Goal: Task Accomplishment & Management: Complete application form

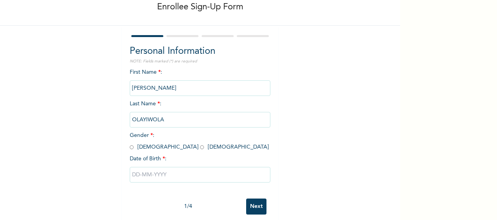
scroll to position [55, 0]
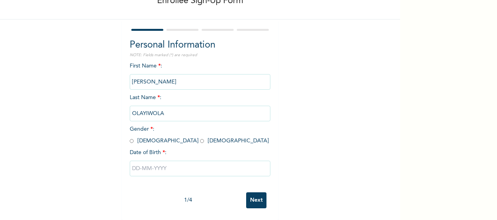
click at [130, 138] on input "radio" at bounding box center [132, 141] width 4 height 7
radio input "true"
click at [170, 163] on input "text" at bounding box center [200, 169] width 141 height 16
select select "7"
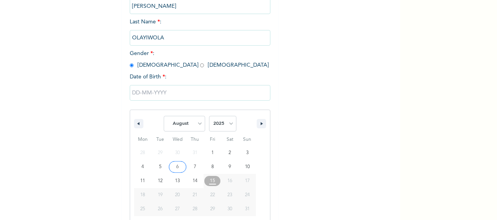
scroll to position [135, 0]
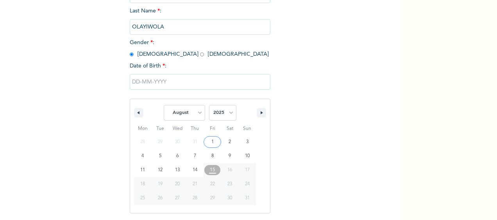
type input "[DATE]"
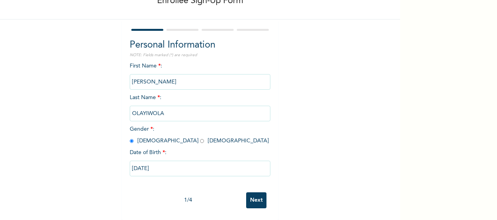
click at [147, 163] on input "[DATE]" at bounding box center [200, 169] width 141 height 16
select select "7"
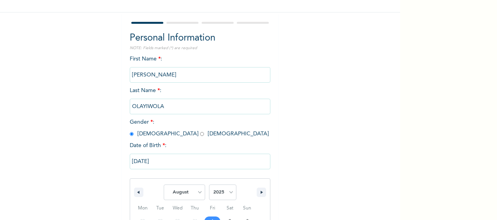
drag, startPoint x: 147, startPoint y: 163, endPoint x: 92, endPoint y: 109, distance: 77.1
click at [92, 109] on div "Enrollee Sign-Up Form Personal Information NOTE: Fields marked (*) are required…" at bounding box center [200, 139] width 400 height 389
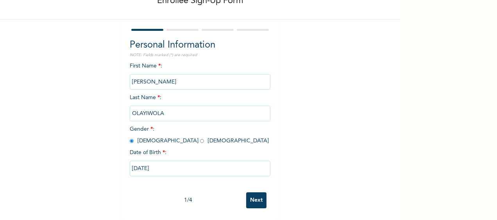
click at [161, 163] on input "[DATE]" at bounding box center [200, 169] width 141 height 16
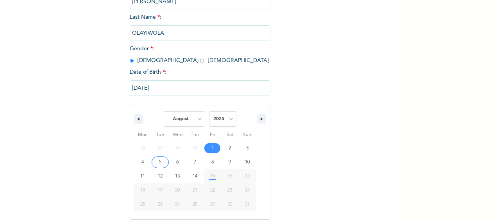
scroll to position [135, 0]
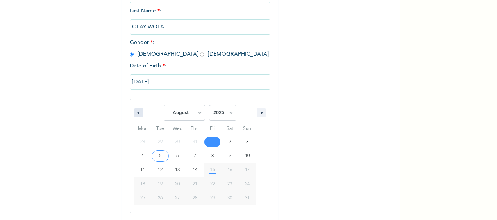
click at [136, 114] on icon "button" at bounding box center [138, 112] width 4 height 3
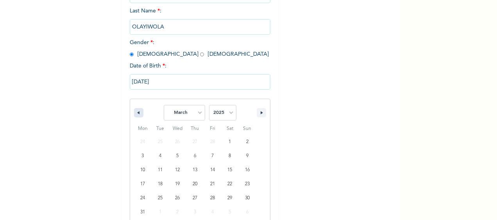
click at [136, 114] on icon "button" at bounding box center [138, 112] width 4 height 3
select select "11"
select select "2024"
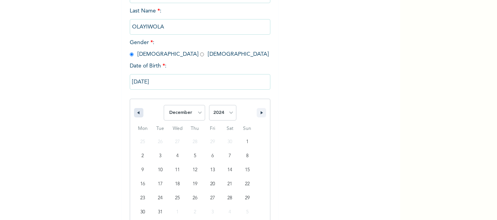
click at [136, 114] on icon "button" at bounding box center [138, 112] width 4 height 3
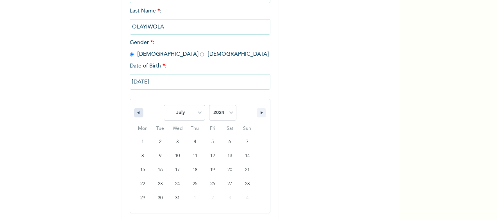
click at [136, 114] on icon "button" at bounding box center [138, 112] width 4 height 3
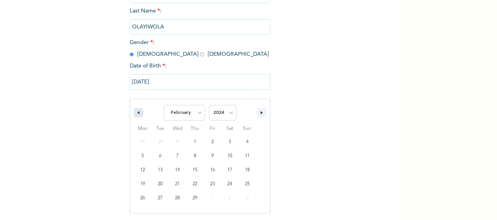
click at [136, 114] on icon "button" at bounding box center [138, 112] width 4 height 3
select select "11"
select select "2023"
click at [136, 114] on icon "button" at bounding box center [138, 112] width 4 height 3
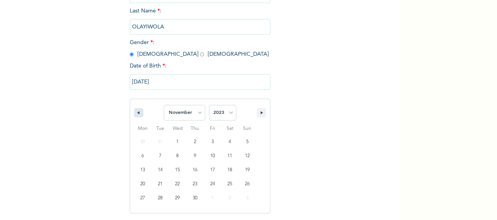
click at [136, 114] on icon "button" at bounding box center [138, 112] width 4 height 3
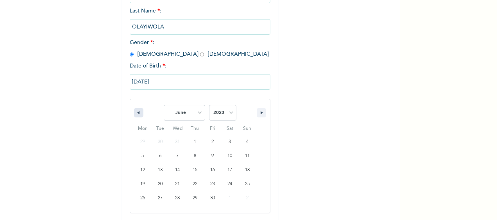
click at [136, 114] on icon "button" at bounding box center [138, 112] width 4 height 3
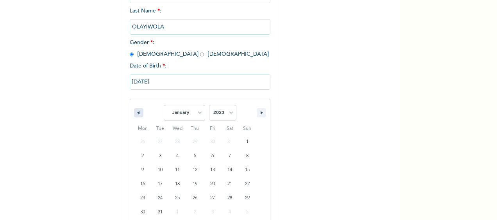
click at [136, 114] on icon "button" at bounding box center [138, 112] width 4 height 3
select select "11"
select select "2022"
click at [136, 114] on icon "button" at bounding box center [138, 112] width 4 height 3
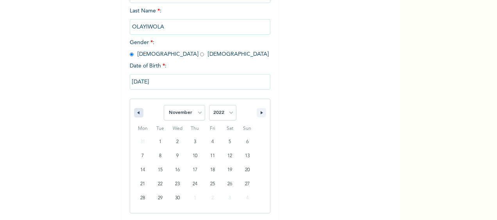
select select "9"
click at [135, 80] on input "[DATE]" at bounding box center [200, 82] width 141 height 16
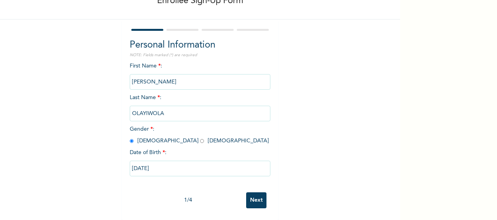
scroll to position [55, 0]
click at [137, 162] on input "[DATE]" at bounding box center [200, 169] width 141 height 16
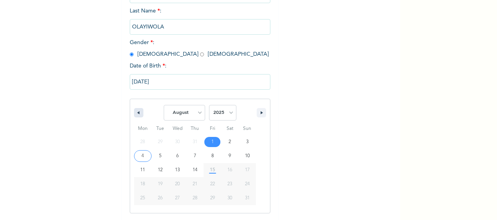
click at [137, 113] on button "button" at bounding box center [138, 112] width 9 height 9
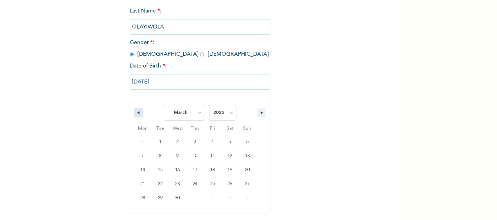
click at [137, 113] on button "button" at bounding box center [138, 112] width 9 height 9
select select "11"
select select "2024"
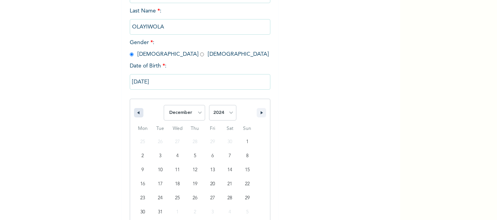
click at [137, 113] on button "button" at bounding box center [138, 112] width 9 height 9
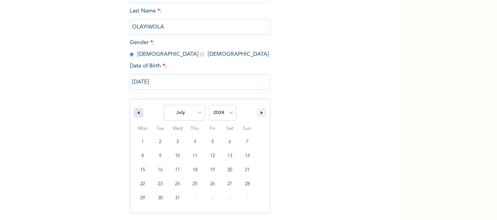
click at [137, 113] on button "button" at bounding box center [138, 112] width 9 height 9
click at [137, 114] on button "button" at bounding box center [138, 112] width 9 height 9
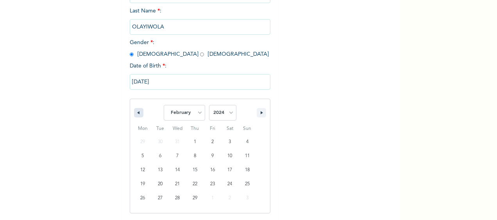
click at [137, 114] on button "button" at bounding box center [138, 112] width 9 height 9
select select "11"
select select "2023"
click at [196, 114] on select "January February March April May June July August September October November De…" at bounding box center [184, 113] width 41 height 16
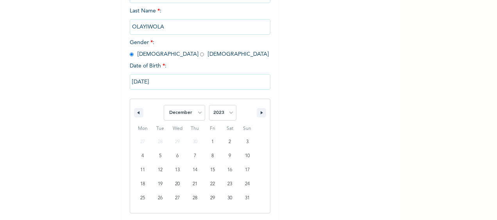
select select "7"
click at [164, 106] on select "January February March April May June July August September October November De…" at bounding box center [184, 113] width 41 height 16
click at [227, 113] on select "2025 2024 2023 2022 2021 2020 2019 2018 2017 2016 2015 2014 2013 2012 2011 2010…" at bounding box center [222, 113] width 27 height 16
select select "1974"
click at [209, 106] on select "2025 2024 2023 2022 2021 2020 2019 2018 2017 2016 2015 2014 2013 2012 2011 2010…" at bounding box center [222, 113] width 27 height 16
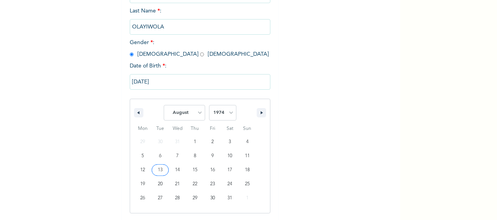
type input "[DATE]"
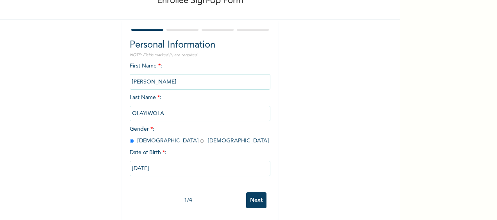
scroll to position [55, 0]
click at [163, 161] on input "[DATE]" at bounding box center [200, 169] width 141 height 16
select select "7"
select select "1974"
click at [254, 197] on input "Next" at bounding box center [256, 201] width 20 height 16
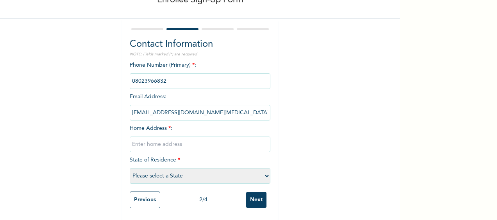
click at [204, 140] on input "text" at bounding box center [200, 145] width 141 height 16
type input "Tologbo Road Bintin Laye close [GEOGRAPHIC_DATA] [GEOGRAPHIC_DATA]"
click at [264, 170] on select "Please select a State [PERSON_NAME] (FCT) [PERSON_NAME] Ibom [GEOGRAPHIC_DATA] …" at bounding box center [200, 176] width 141 height 16
select select "25"
click at [130, 168] on select "Please select a State [PERSON_NAME] (FCT) [PERSON_NAME] Ibom [GEOGRAPHIC_DATA] …" at bounding box center [200, 176] width 141 height 16
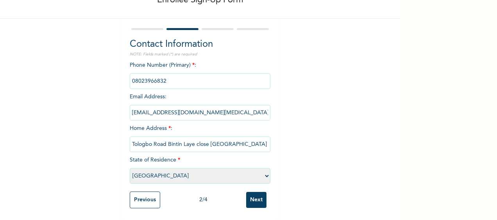
click at [256, 196] on input "Next" at bounding box center [256, 200] width 20 height 16
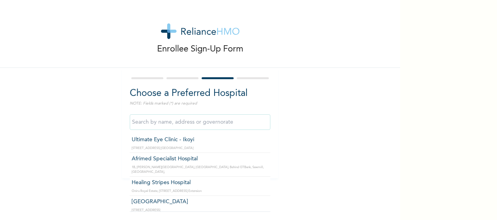
click at [227, 120] on input "text" at bounding box center [200, 122] width 141 height 16
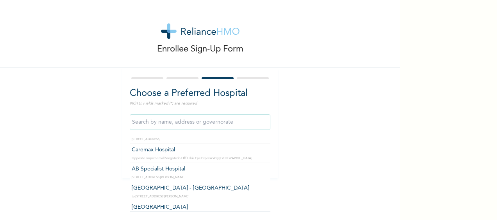
scroll to position [3714, 0]
